Goal: Information Seeking & Learning: Learn about a topic

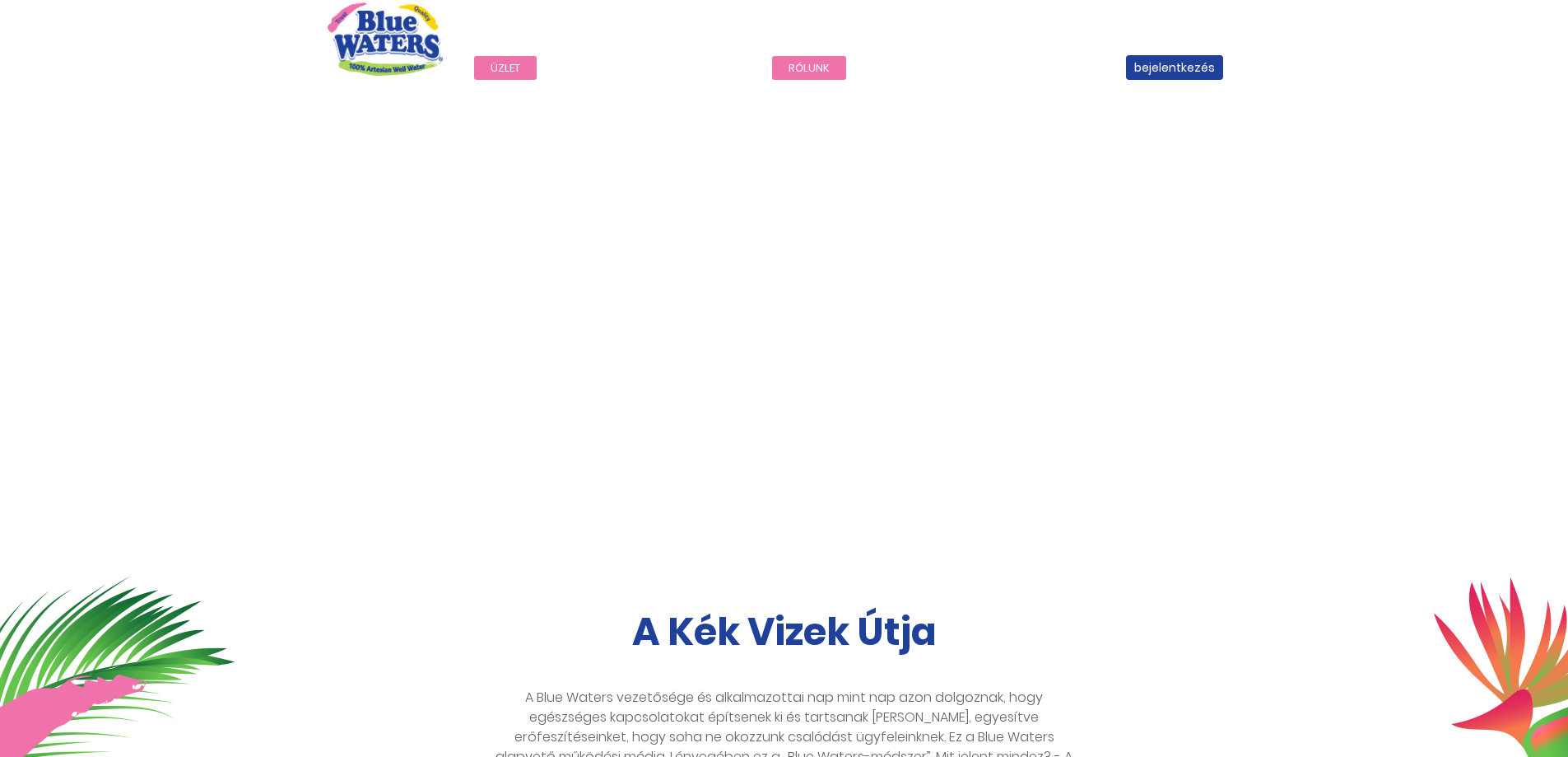
click at [804, 68] on font "rólunk" at bounding box center [809, 68] width 41 height 16
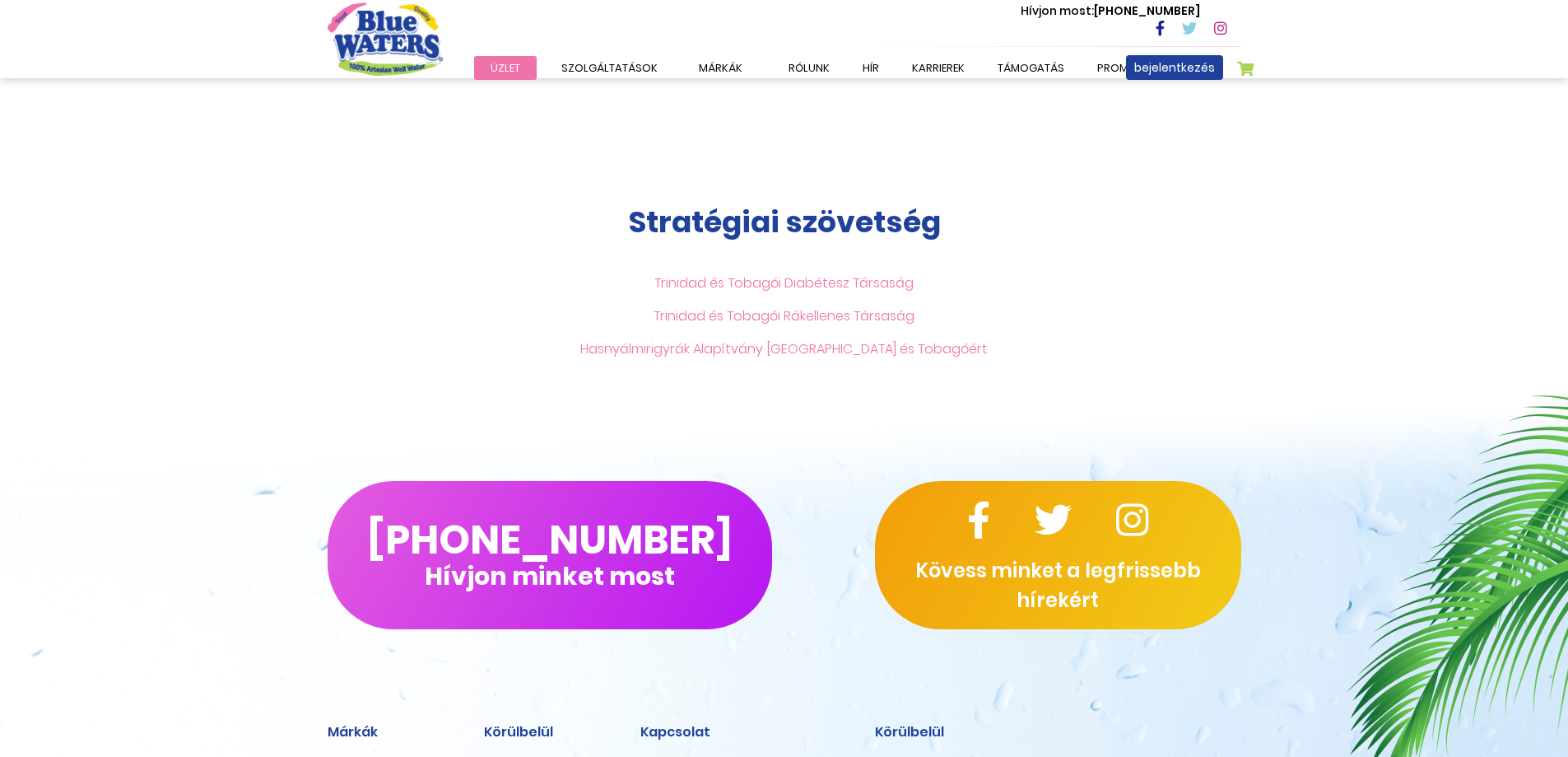
scroll to position [4009, 0]
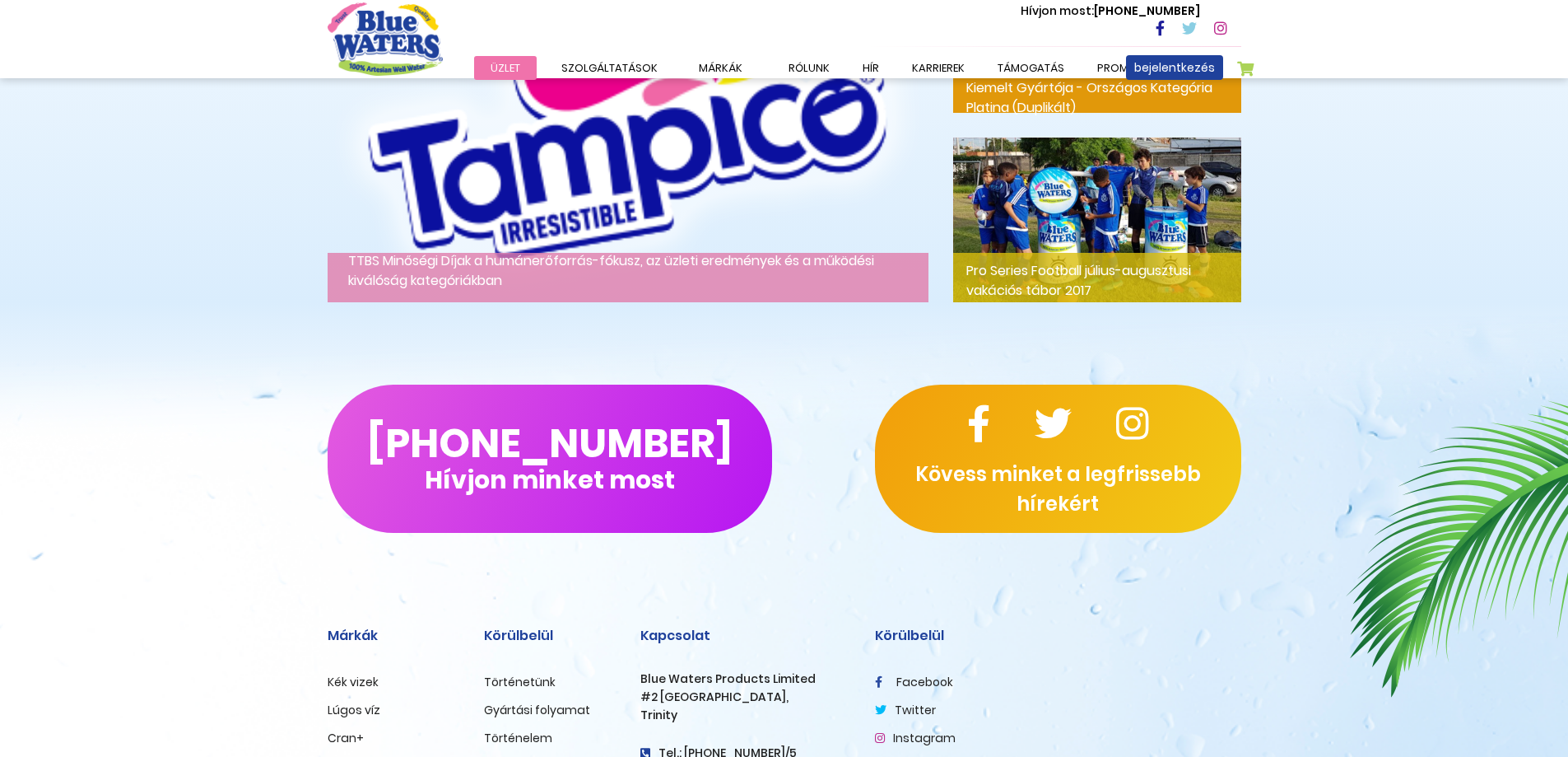
scroll to position [2268, 0]
